Goal: Task Accomplishment & Management: Complete application form

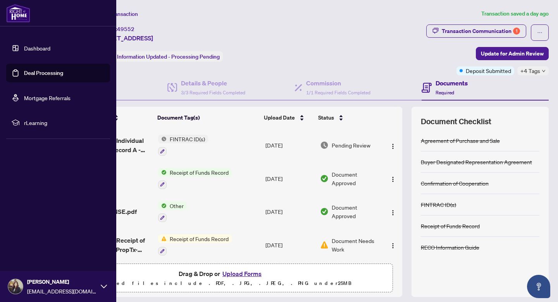
click at [21, 22] on img at bounding box center [18, 13] width 24 height 19
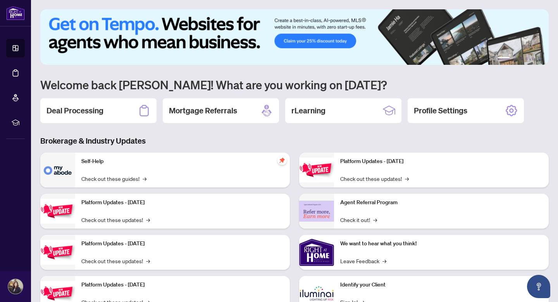
click at [77, 112] on h2 "Deal Processing" at bounding box center [75, 110] width 57 height 11
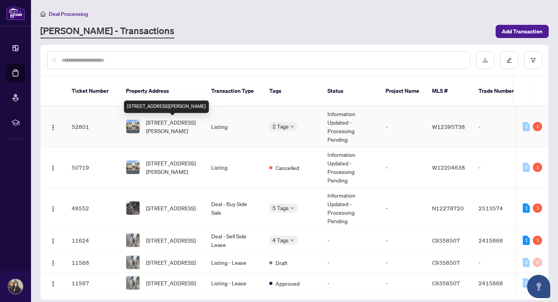
click at [186, 123] on span "[STREET_ADDRESS][PERSON_NAME]" at bounding box center [172, 126] width 53 height 17
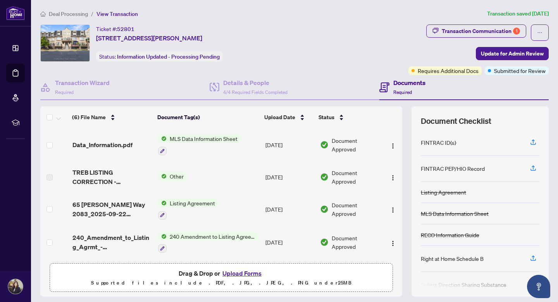
click at [243, 274] on button "Upload Forms" at bounding box center [242, 273] width 44 height 10
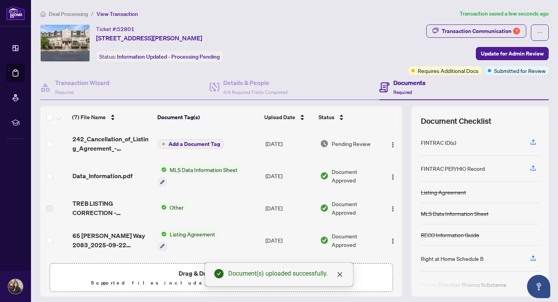
click at [163, 142] on icon "plus" at bounding box center [164, 144] width 4 height 4
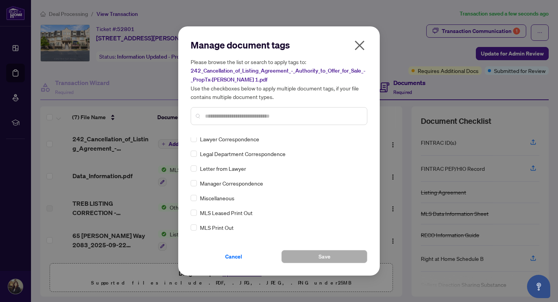
scroll to position [1057, 0]
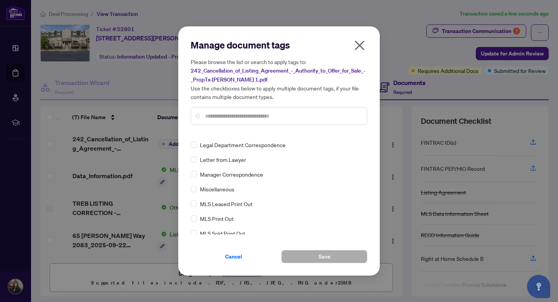
click at [359, 44] on icon "close" at bounding box center [360, 46] width 10 height 10
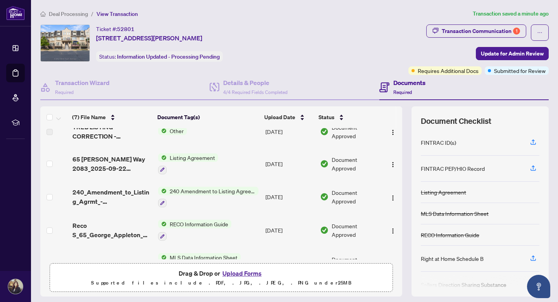
scroll to position [0, 0]
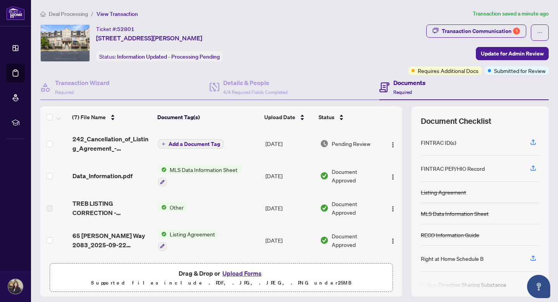
click at [162, 144] on icon "plus" at bounding box center [164, 144] width 4 height 4
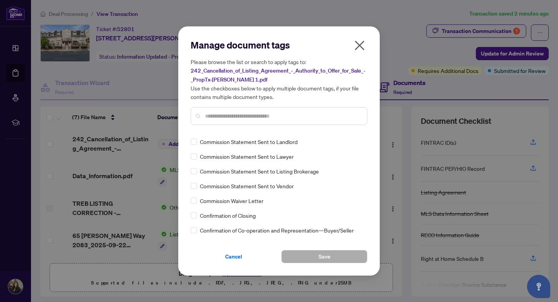
scroll to position [487, 0]
click at [217, 117] on input "text" at bounding box center [283, 116] width 156 height 9
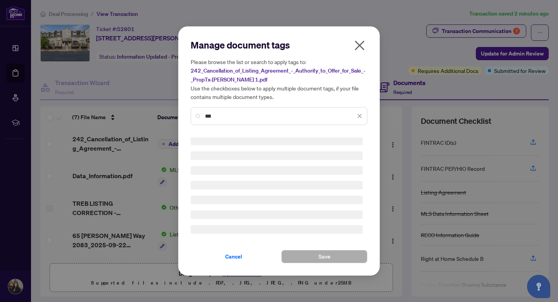
scroll to position [0, 0]
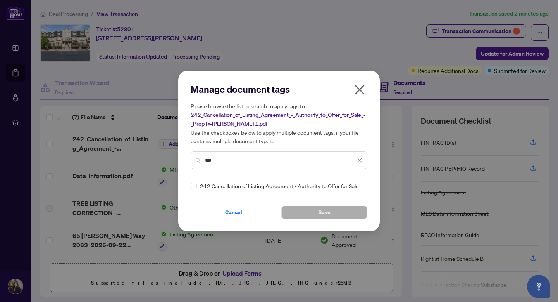
type input "***"
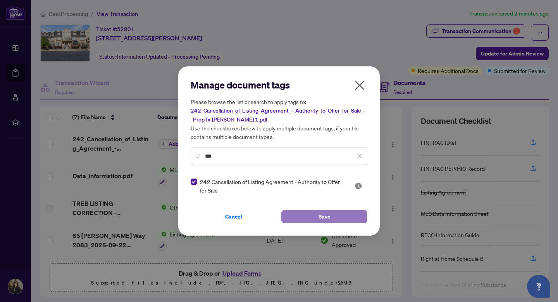
click at [306, 214] on button "Save" at bounding box center [324, 216] width 86 height 13
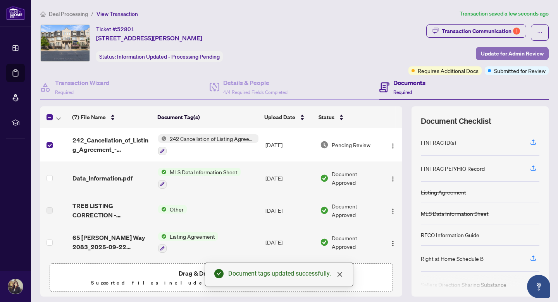
click at [529, 50] on span "Update for Admin Review" at bounding box center [512, 53] width 63 height 12
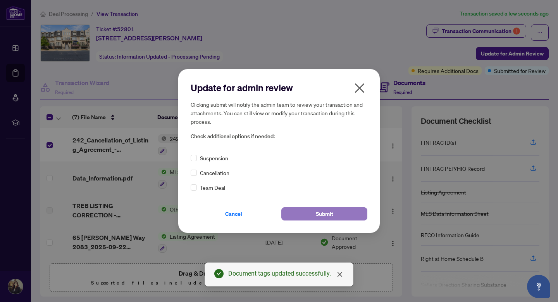
click at [304, 220] on button "Submit" at bounding box center [324, 213] width 86 height 13
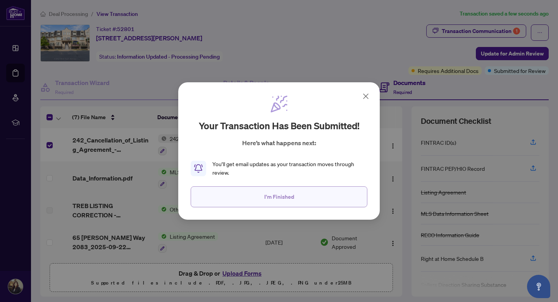
click at [299, 200] on button "I'm Finished" at bounding box center [279, 196] width 177 height 21
